Goal: Information Seeking & Learning: Learn about a topic

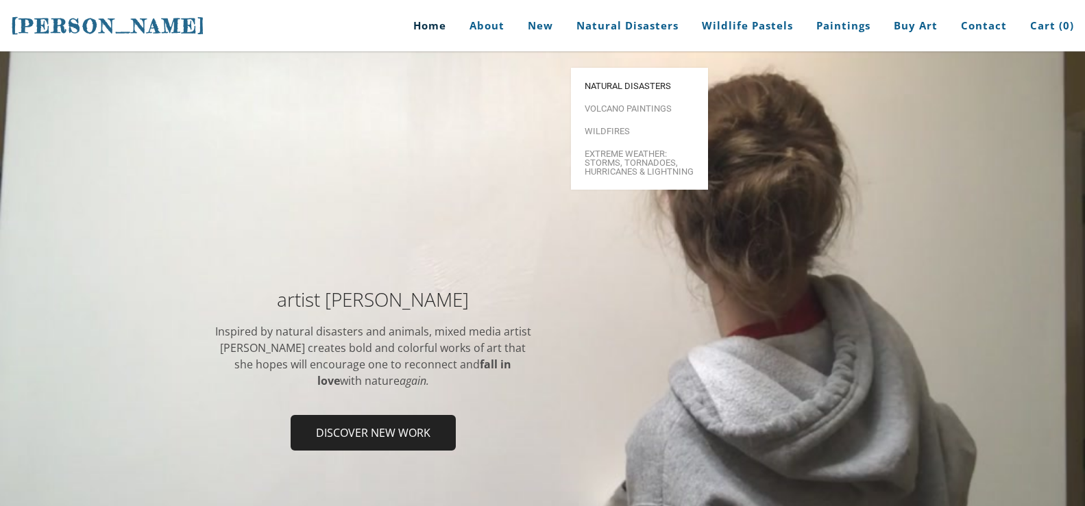
click at [622, 82] on span "Natural Disasters" at bounding box center [640, 86] width 110 height 9
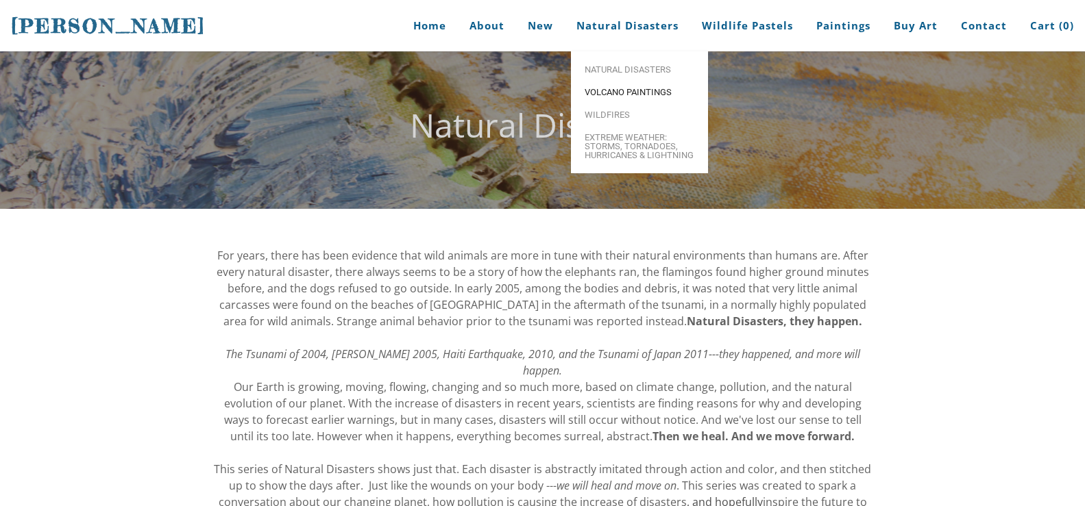
click at [603, 88] on span "Volcano paintings" at bounding box center [640, 92] width 110 height 9
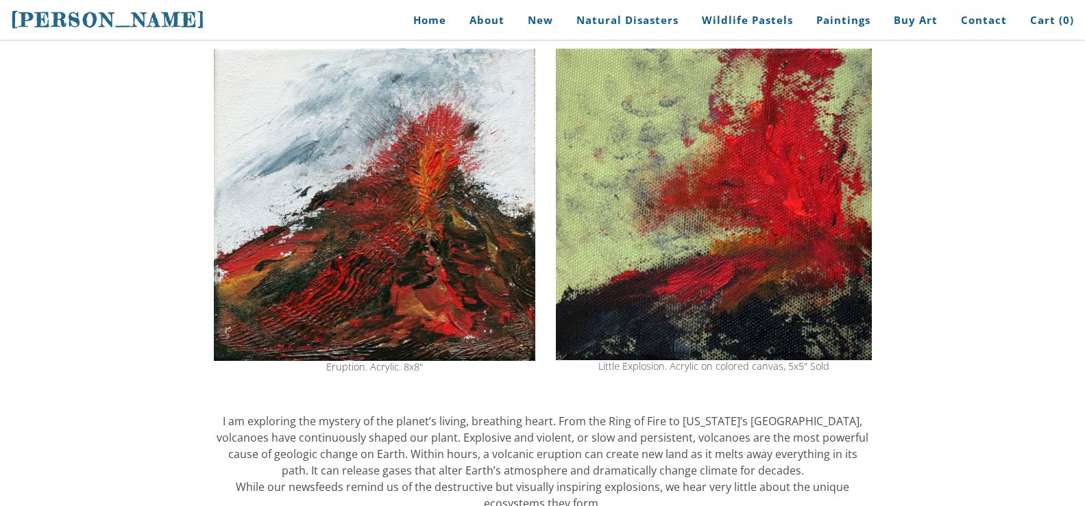
scroll to position [137, 0]
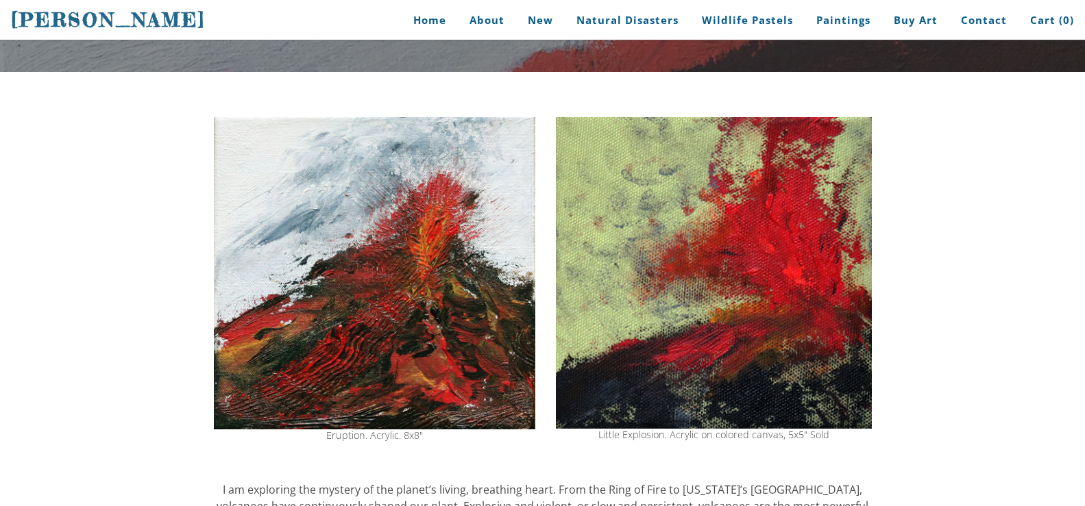
click at [458, 297] on img at bounding box center [374, 273] width 321 height 312
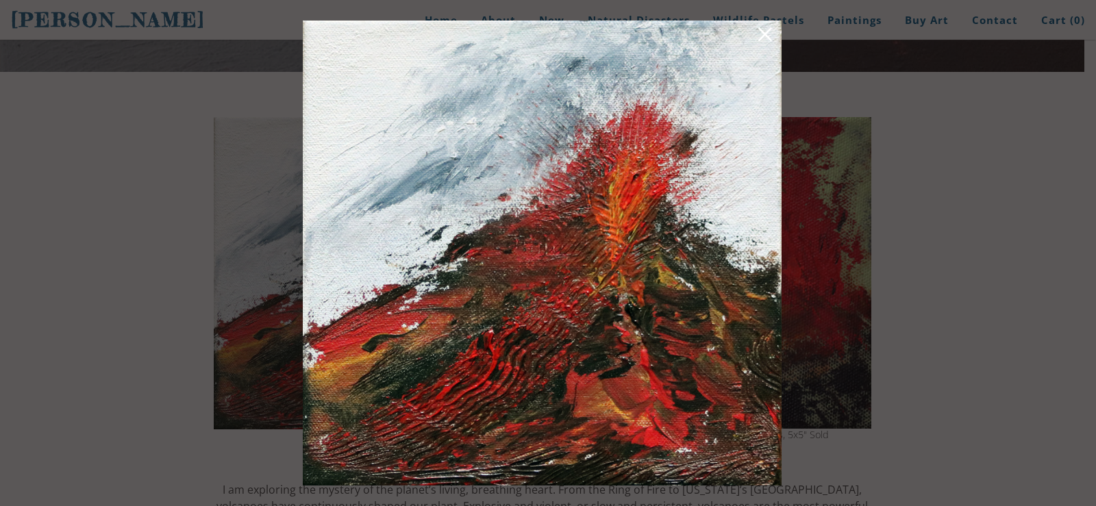
click at [764, 37] on link at bounding box center [765, 36] width 19 height 21
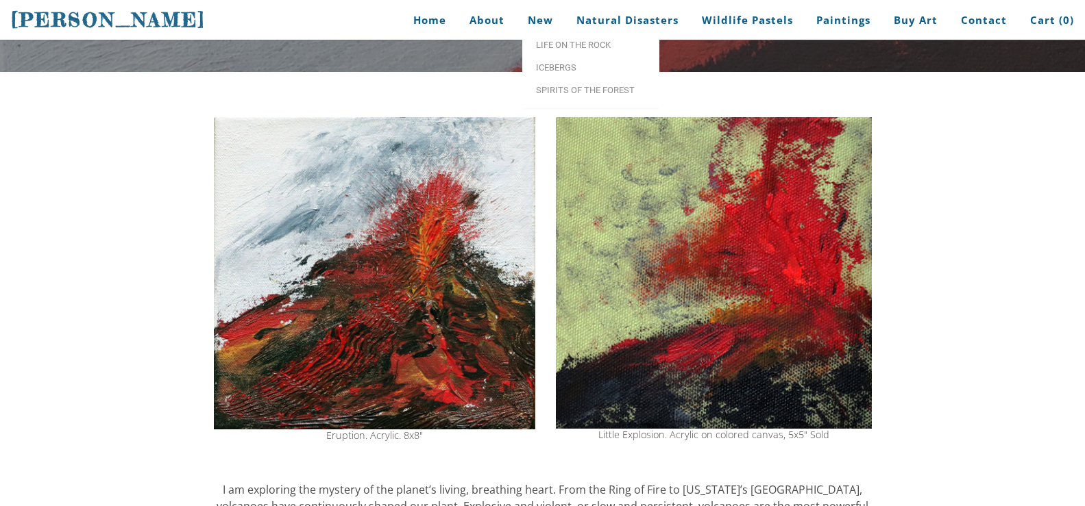
scroll to position [0, 0]
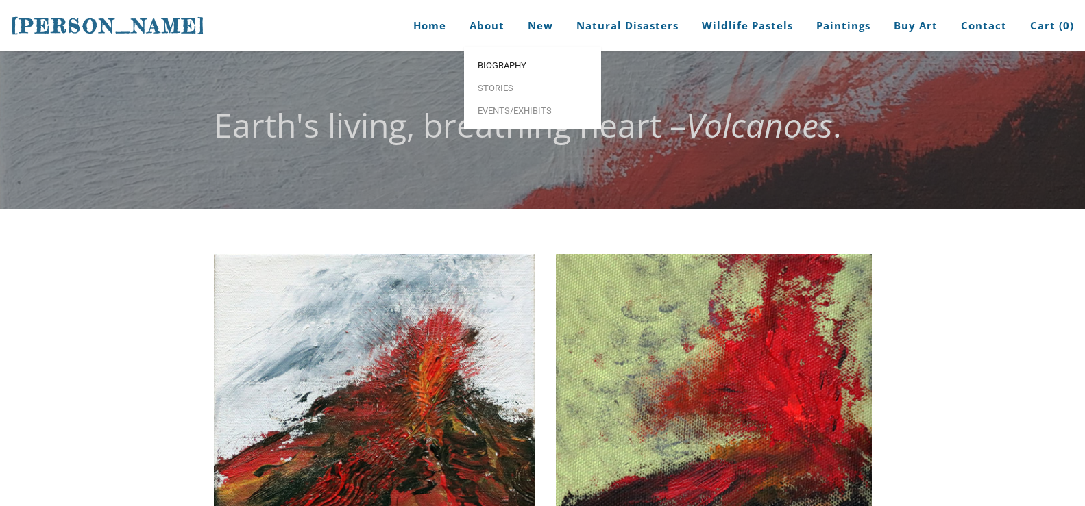
click at [493, 69] on span "Biography" at bounding box center [533, 65] width 110 height 9
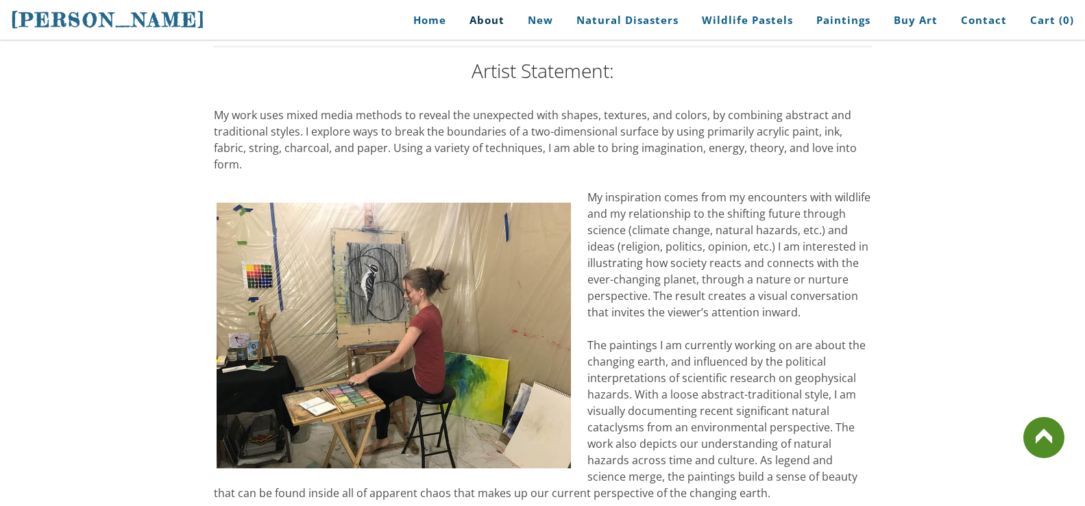
scroll to position [1096, 0]
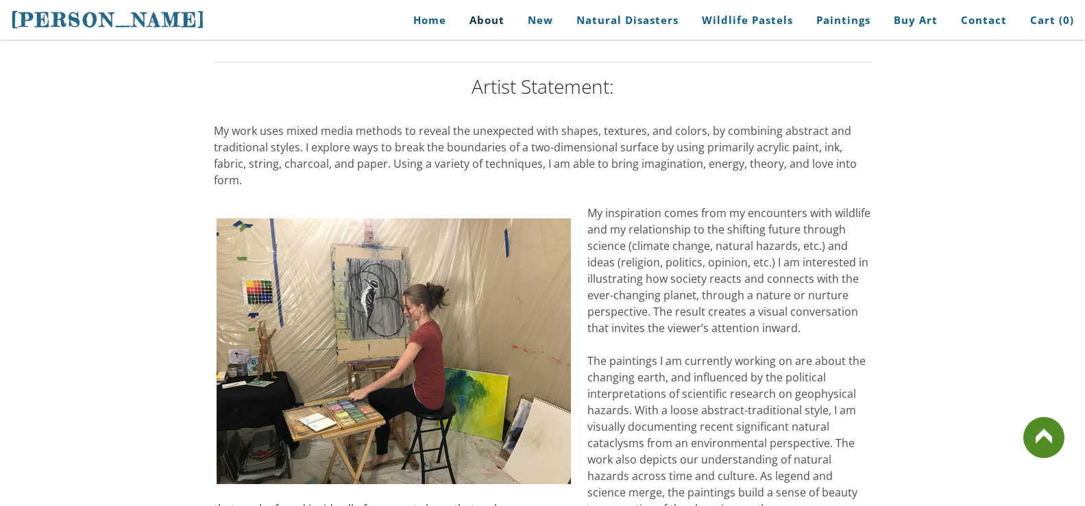
drag, startPoint x: 212, startPoint y: 120, endPoint x: 595, endPoint y: 125, distance: 383.1
click at [222, 123] on span "My work uses mixed media methods to reveal the unexpected with shapes, textures…" at bounding box center [535, 155] width 643 height 64
drag, startPoint x: 217, startPoint y: 123, endPoint x: 378, endPoint y: 132, distance: 161.2
click at [378, 132] on span "My work uses mixed media methods to reveal the unexpected with shapes, textures…" at bounding box center [535, 155] width 643 height 64
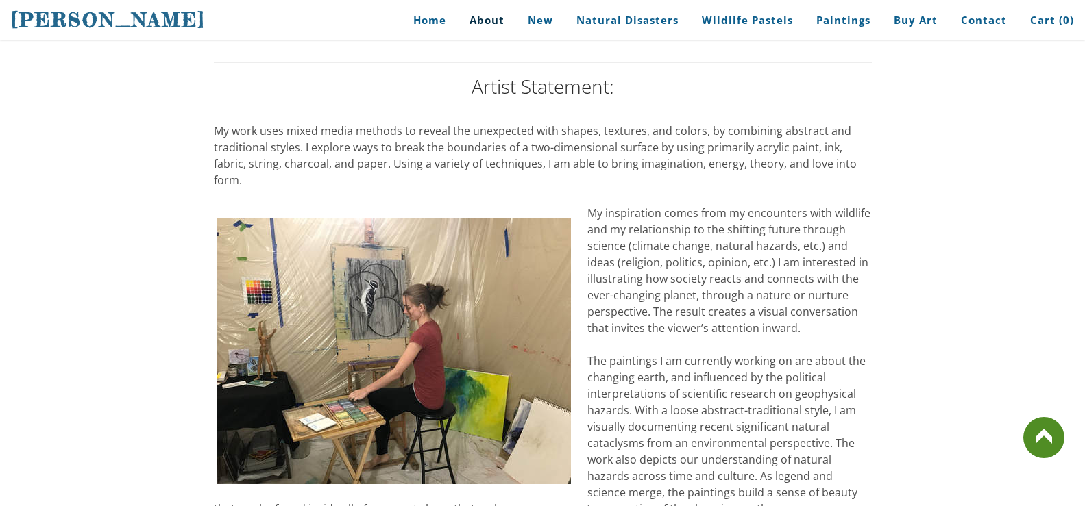
click at [849, 156] on div "My work uses mixed media methods to reveal the unexpected with shapes, textures…" at bounding box center [543, 361] width 658 height 477
drag, startPoint x: 842, startPoint y: 154, endPoint x: 489, endPoint y: 162, distance: 353.0
click at [489, 162] on div "My work uses mixed media methods to reveal the unexpected with shapes, textures…" at bounding box center [543, 361] width 658 height 477
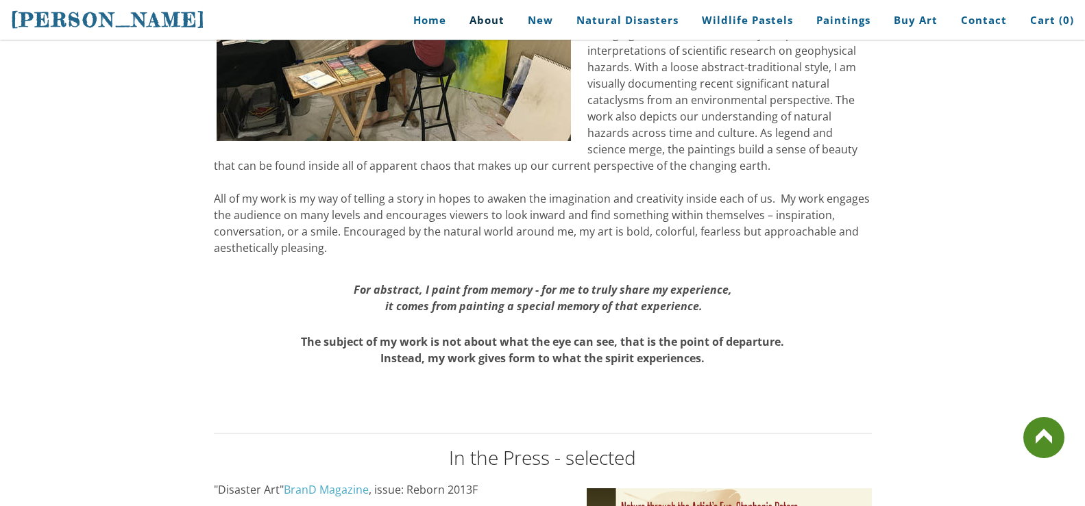
scroll to position [1439, 0]
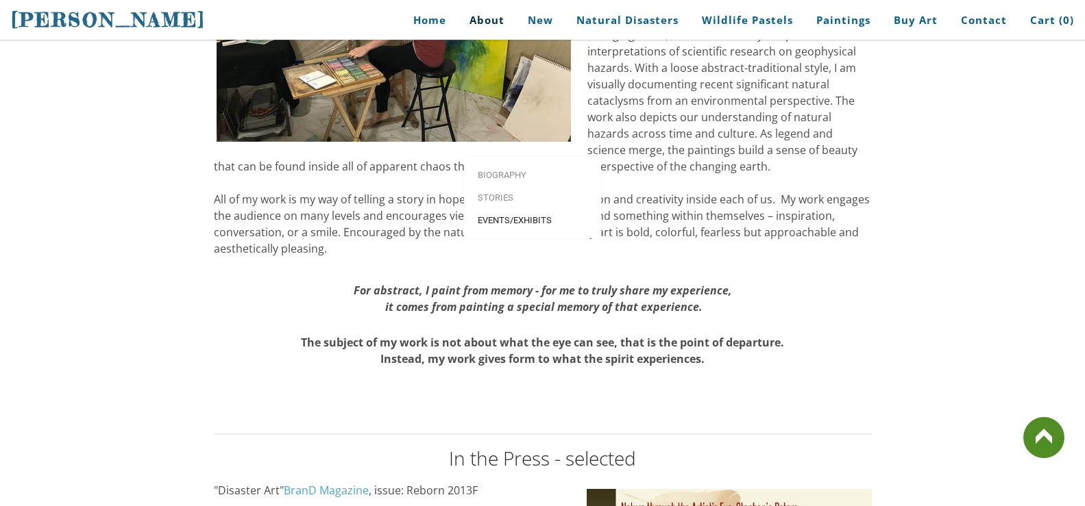
click at [487, 216] on span "Events/Exhibits" at bounding box center [533, 220] width 110 height 9
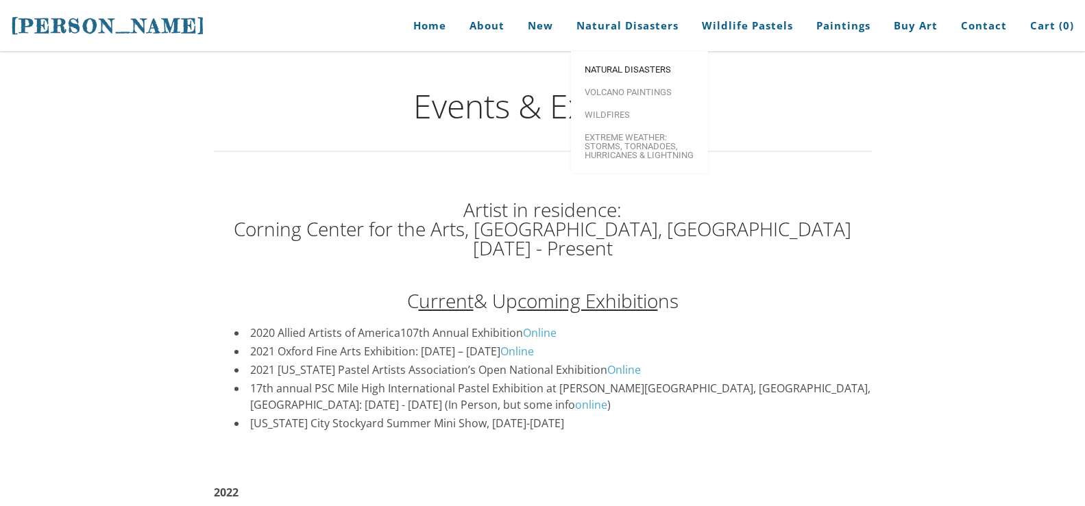
click at [635, 66] on span "Natural Disasters" at bounding box center [640, 69] width 110 height 9
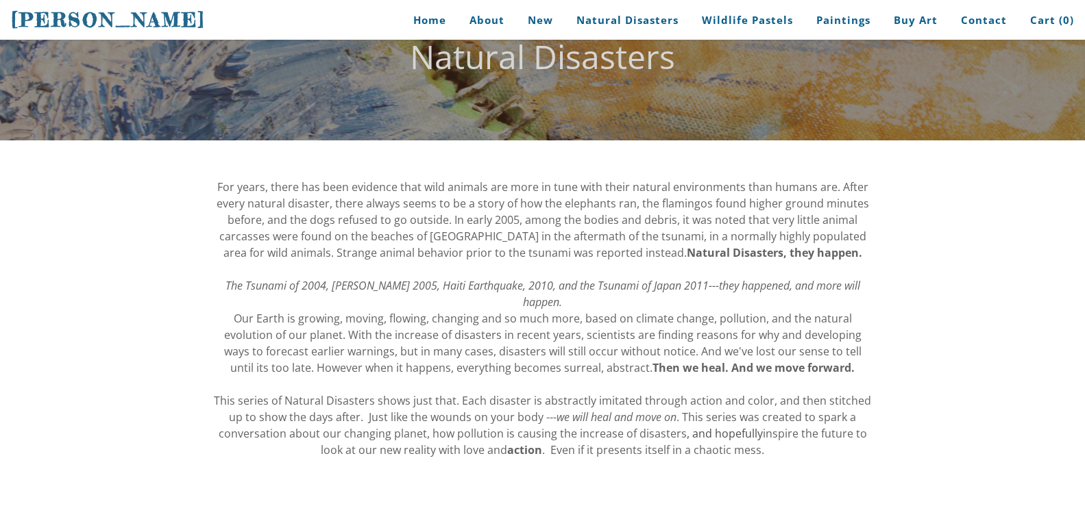
scroll to position [137, 0]
